Goal: Task Accomplishment & Management: Manage account settings

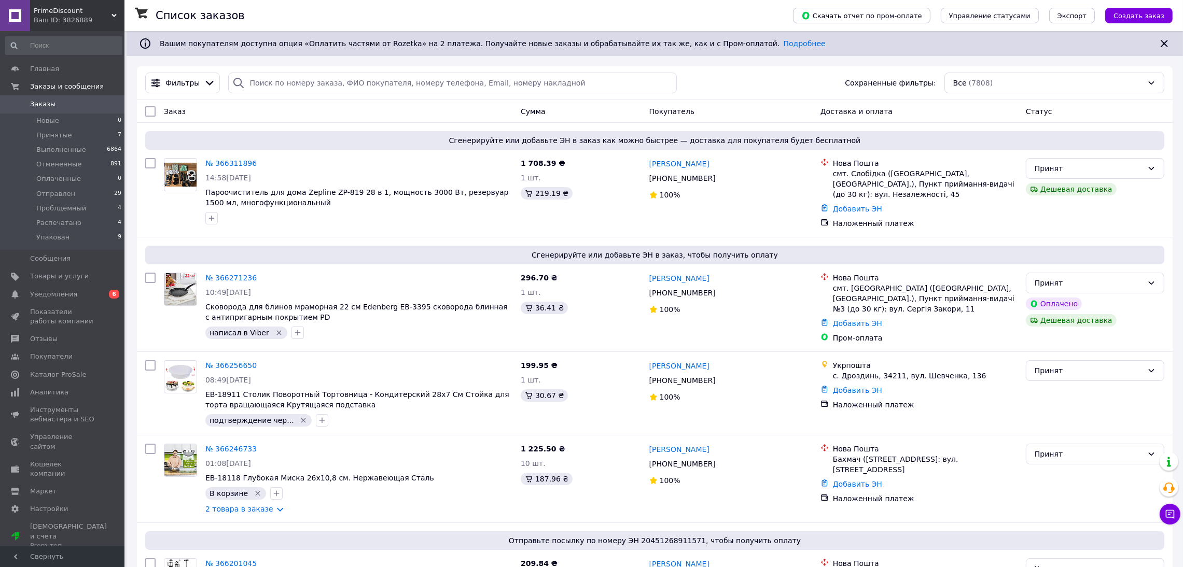
drag, startPoint x: 45, startPoint y: 507, endPoint x: 48, endPoint y: 513, distance: 7.2
click at [45, 522] on span "Тарифы и счета Prom топ" at bounding box center [68, 536] width 77 height 29
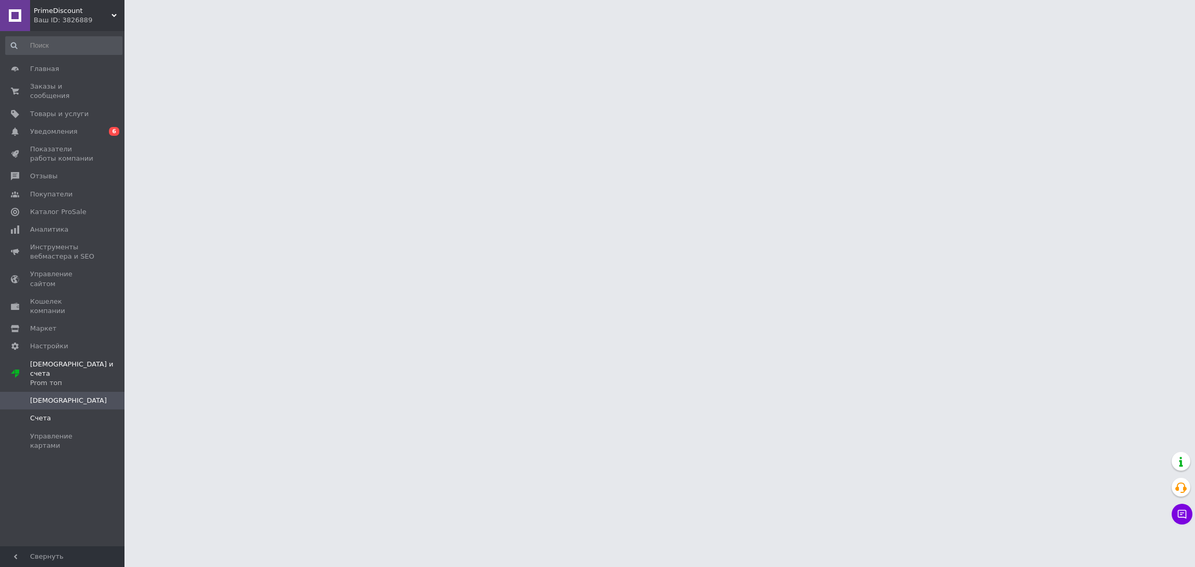
click at [52, 414] on span "Счета" at bounding box center [63, 418] width 66 height 9
